Goal: Task Accomplishment & Management: Manage account settings

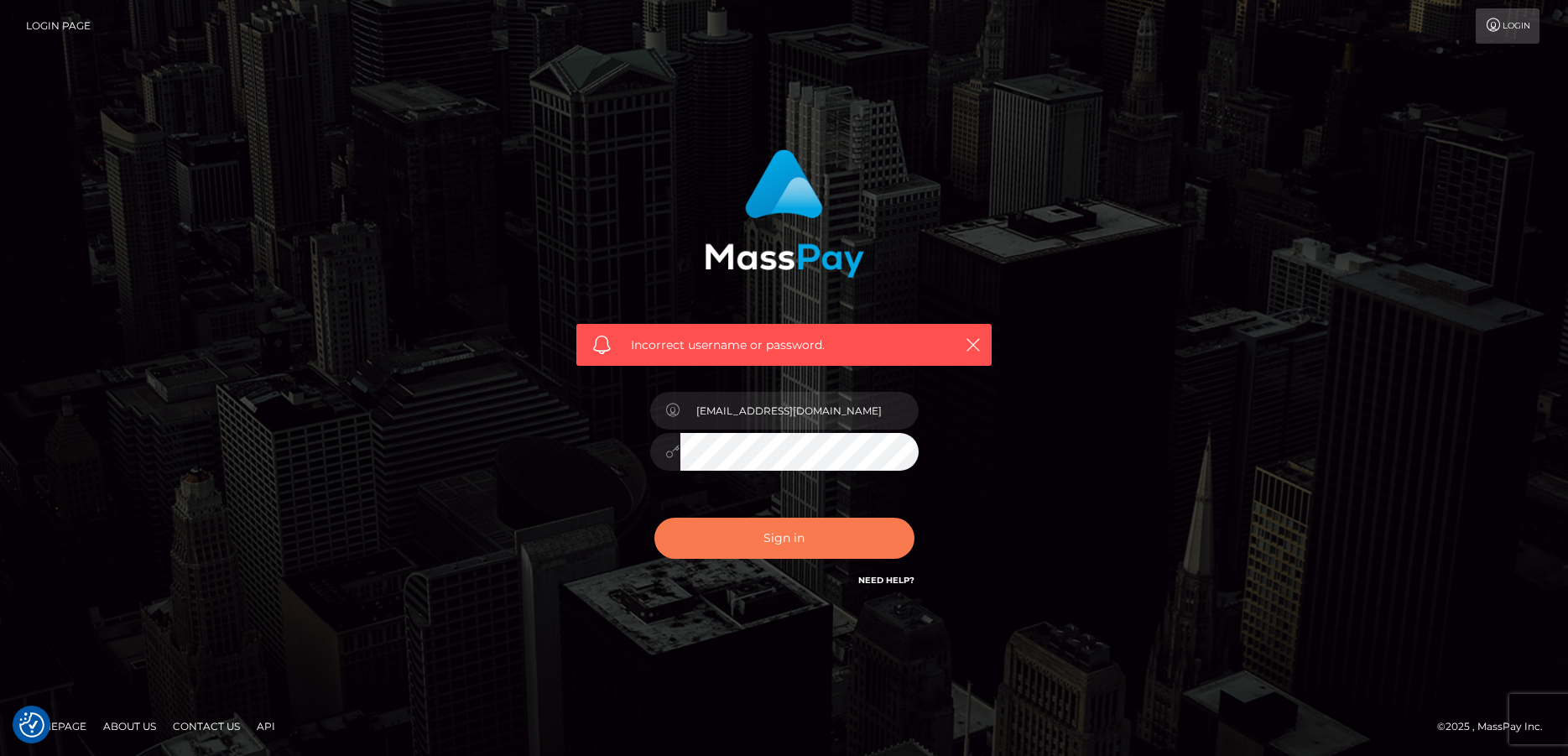
click at [782, 546] on button "Sign in" at bounding box center [784, 538] width 260 height 41
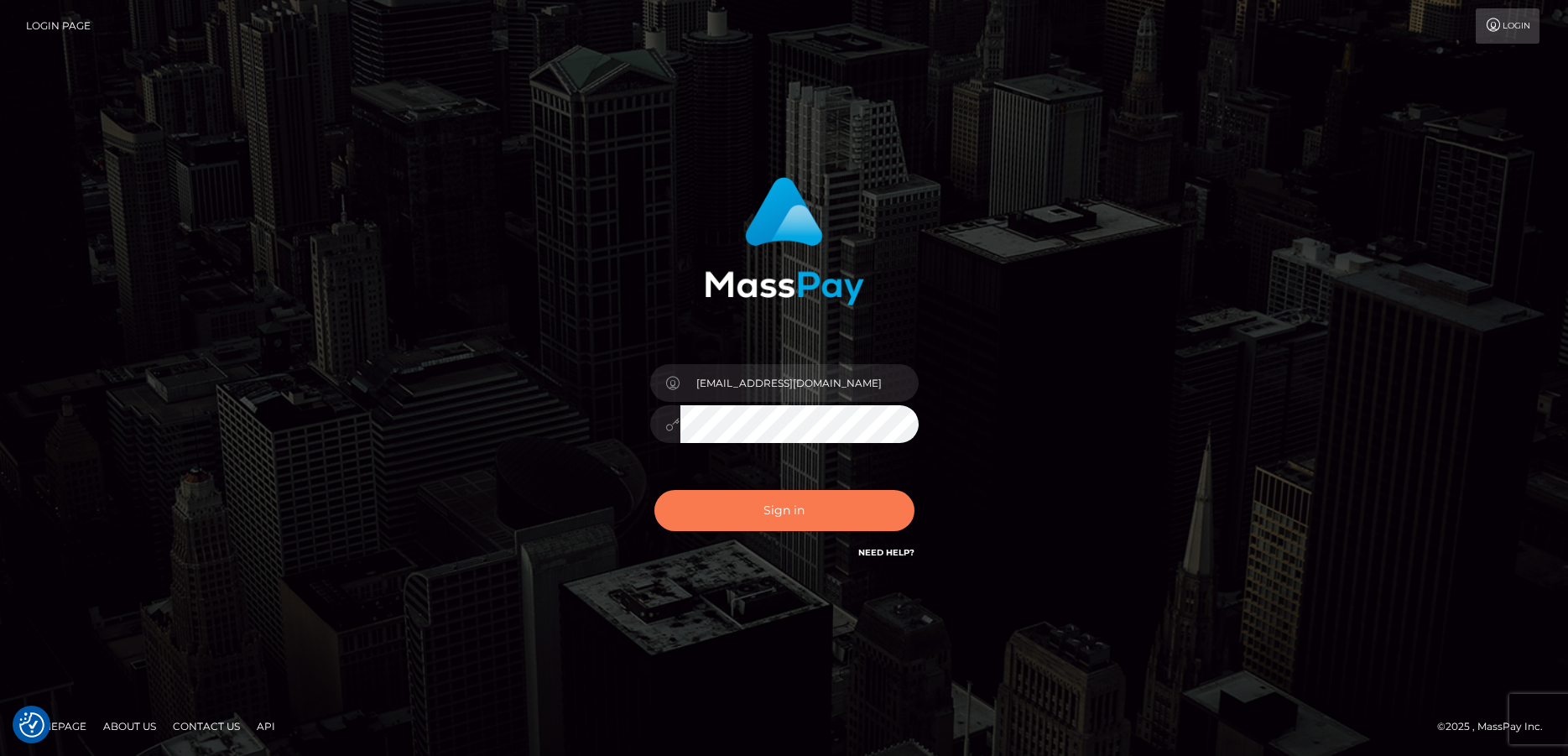
click at [814, 492] on div "Sign in Need Help?" at bounding box center [785, 518] width 294 height 75
click at [810, 509] on button "Sign in" at bounding box center [784, 510] width 260 height 41
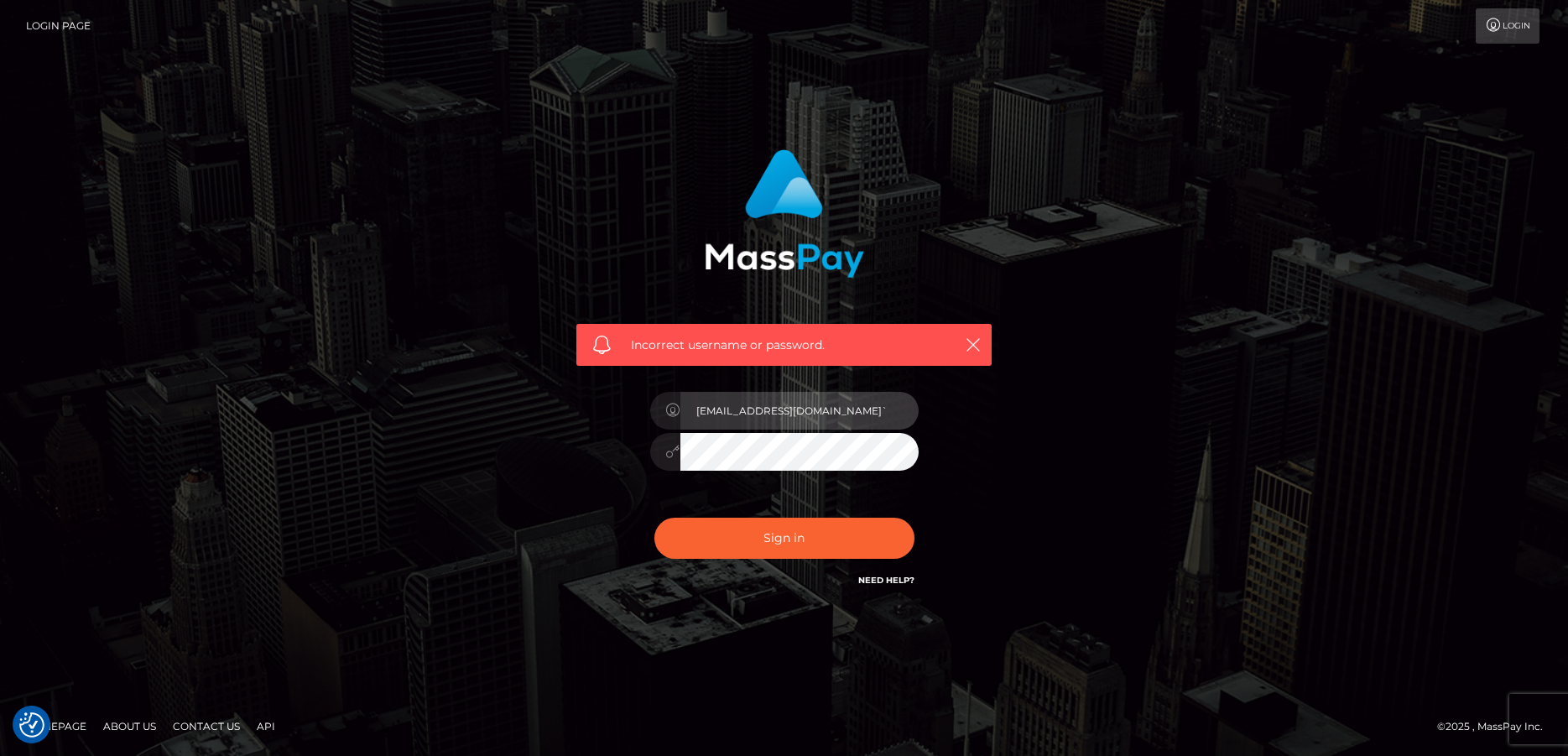
type input "doormonstertv@gmail.com`"
